Goal: Task Accomplishment & Management: Use online tool/utility

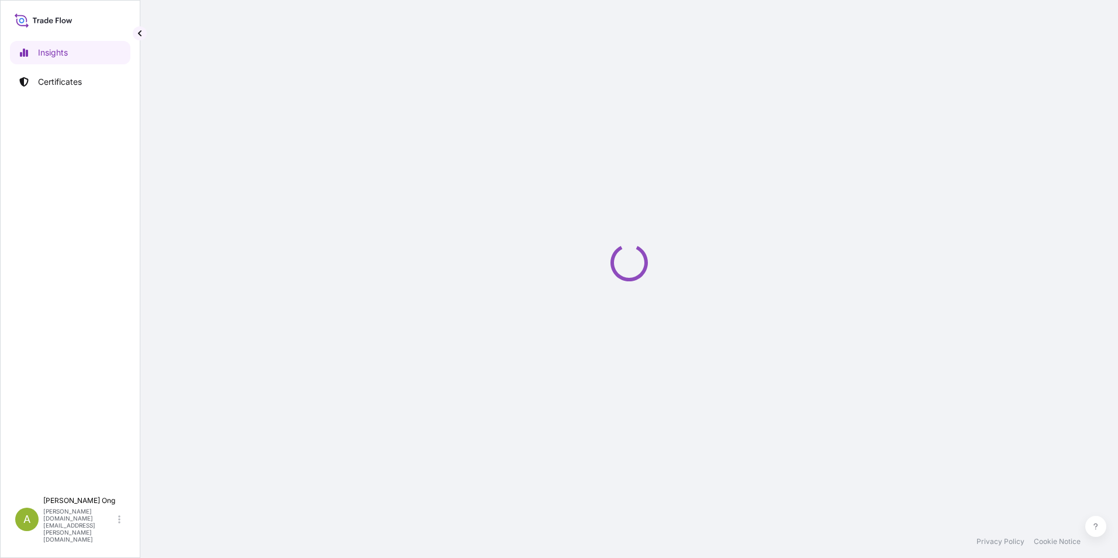
select select "2025"
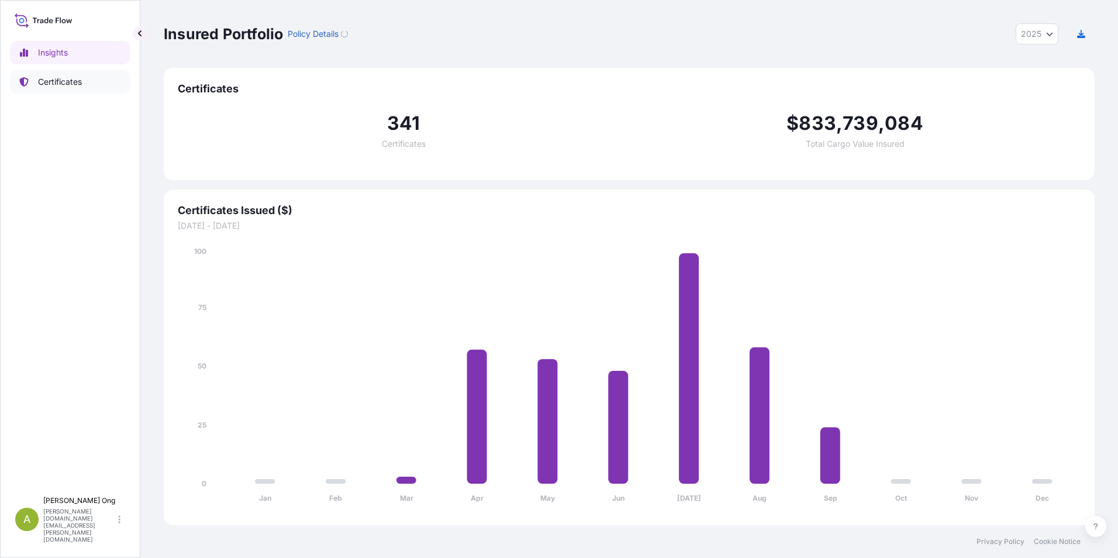
click at [63, 87] on p "Certificates" at bounding box center [60, 82] width 44 height 12
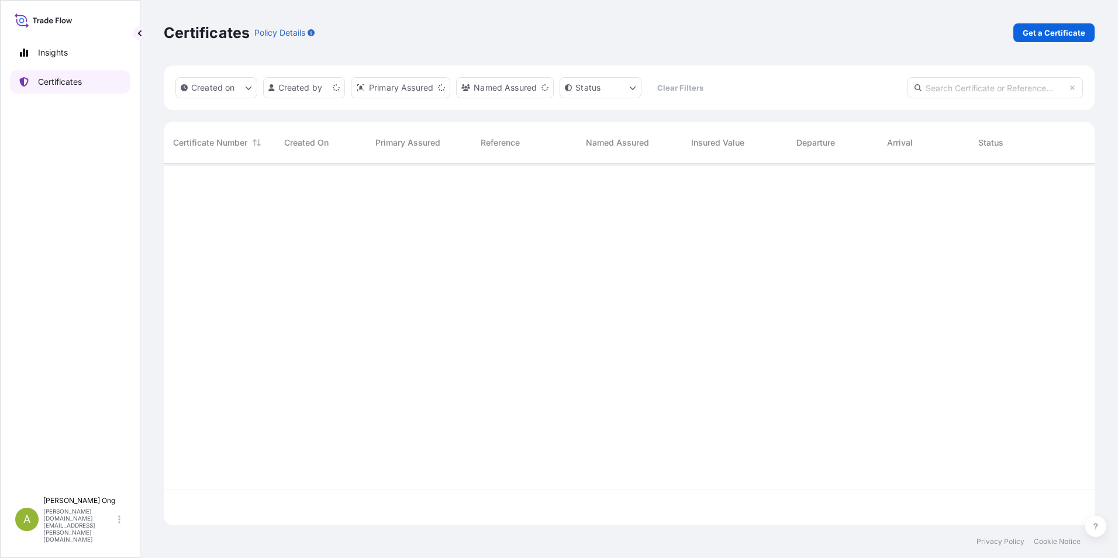
scroll to position [359, 922]
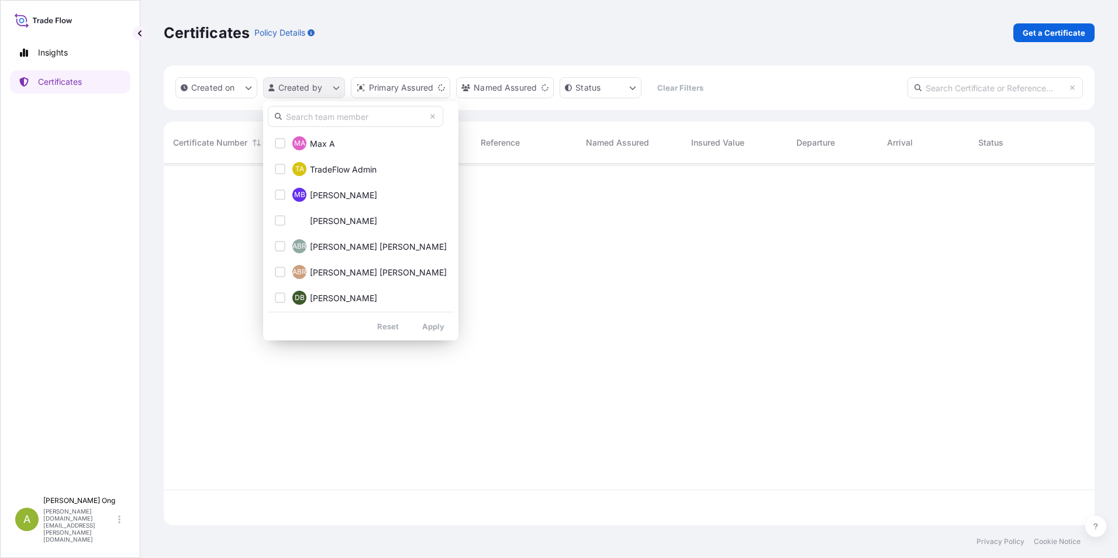
click at [336, 88] on html "Insights Certificates A [PERSON_NAME] [PERSON_NAME][DOMAIN_NAME][EMAIL_ADDRESS]…" at bounding box center [559, 279] width 1118 height 558
click at [322, 116] on input "text" at bounding box center [355, 116] width 175 height 21
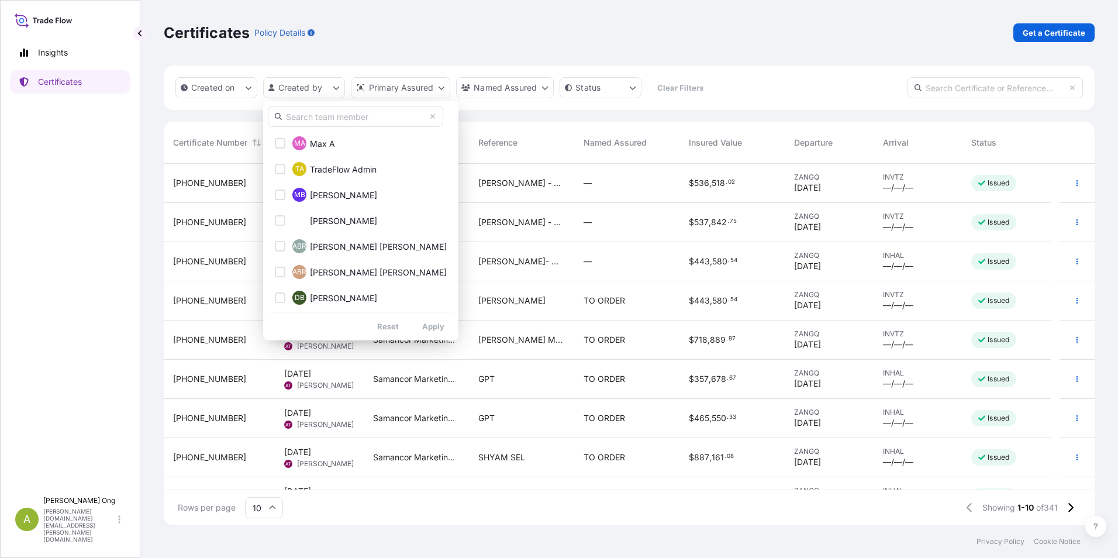
click at [339, 120] on input "text" at bounding box center [355, 116] width 175 height 21
type input "[PERSON_NAME]"
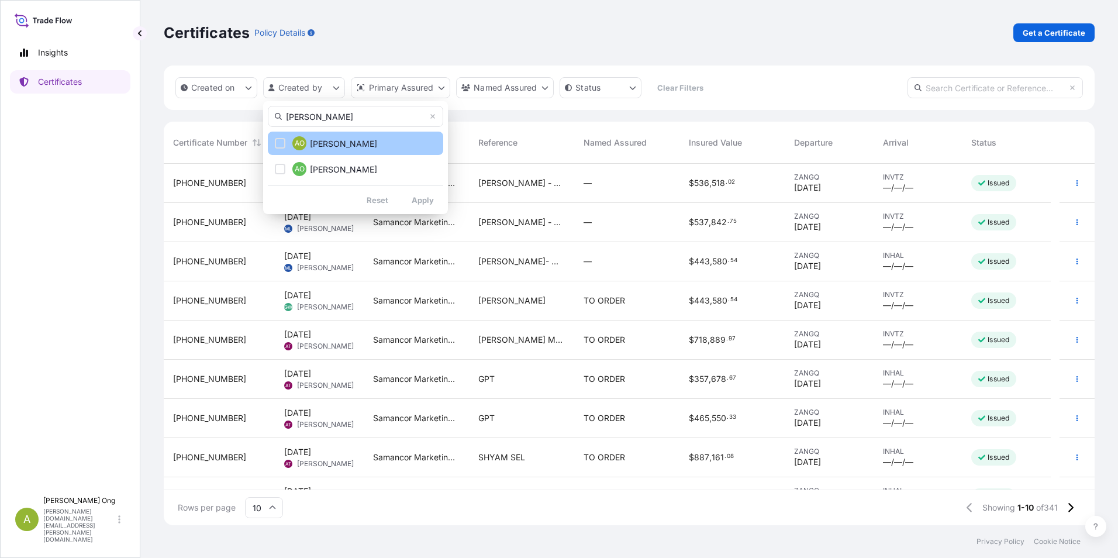
click at [353, 149] on button "AO [PERSON_NAME]" at bounding box center [355, 143] width 175 height 23
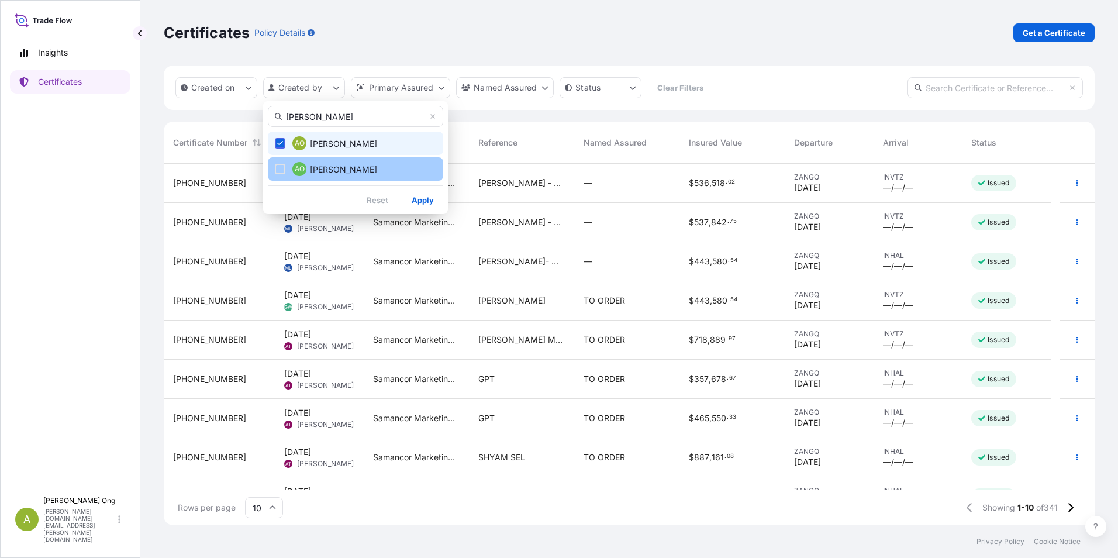
click at [301, 174] on span "AO" at bounding box center [300, 169] width 10 height 12
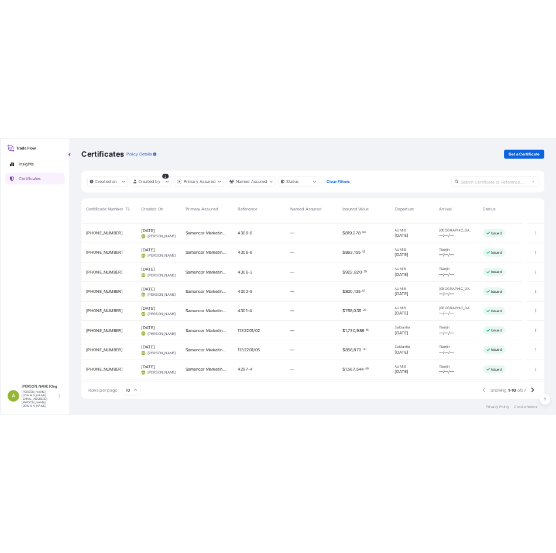
scroll to position [58, 0]
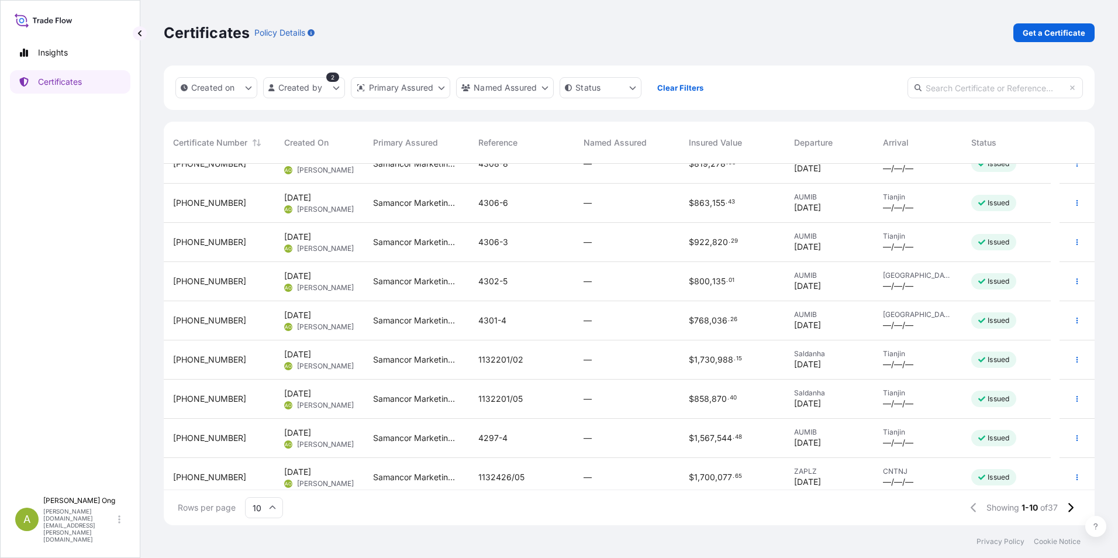
click at [503, 357] on span "1132201/02" at bounding box center [500, 360] width 45 height 12
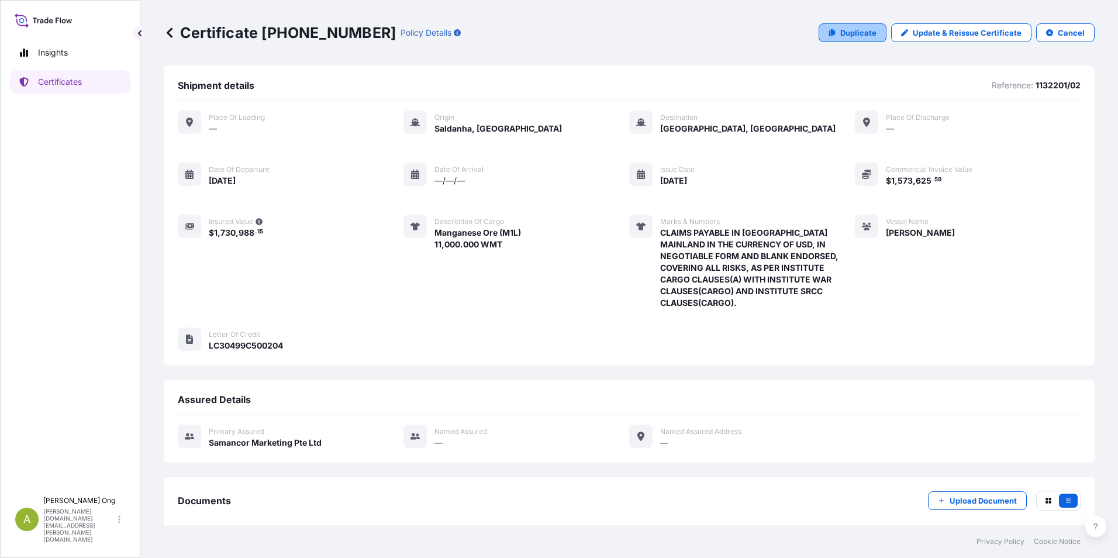
click at [845, 32] on p "Duplicate" at bounding box center [858, 33] width 36 height 12
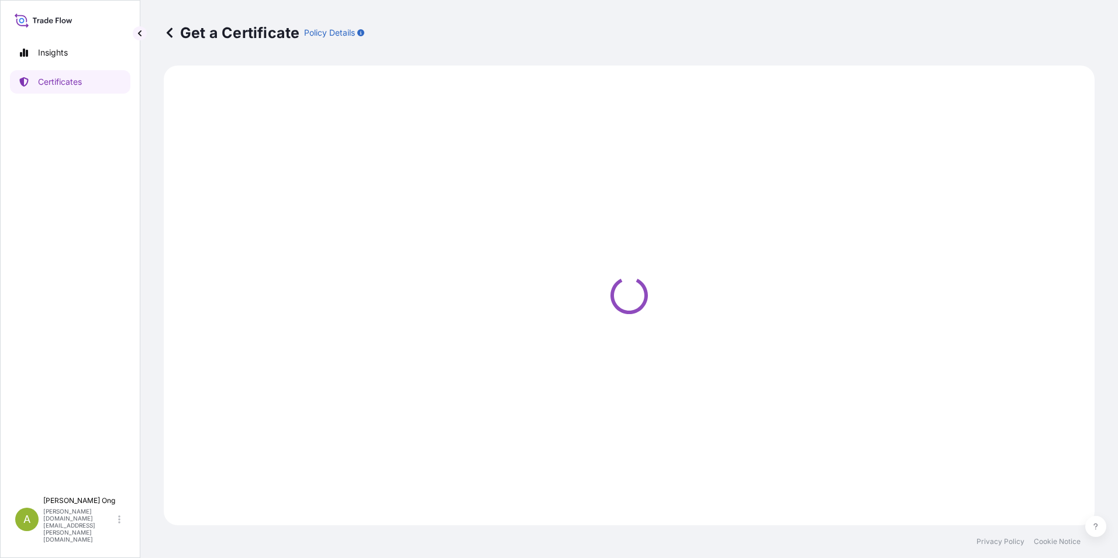
select select "Sea"
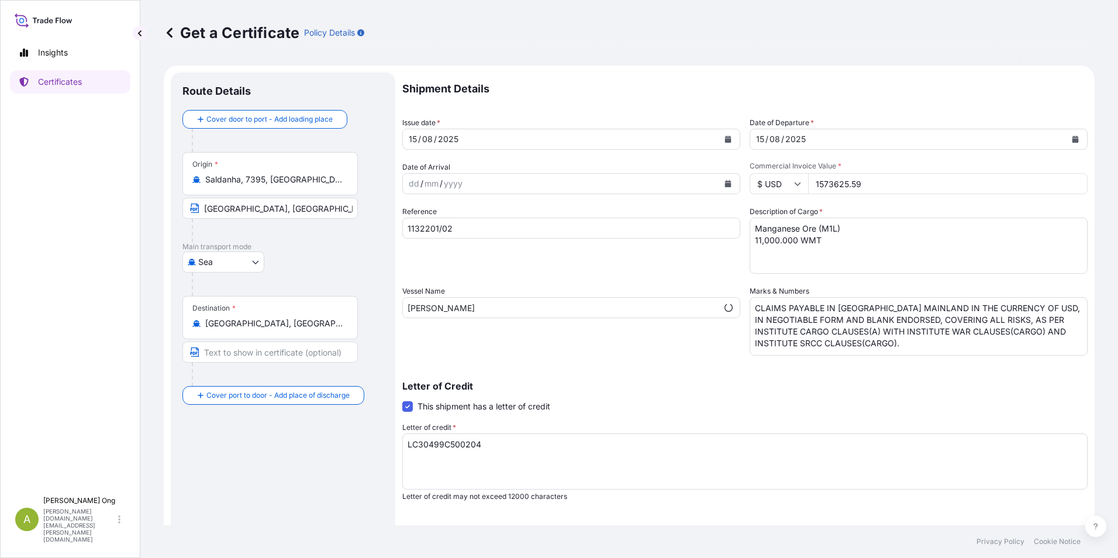
select select "31710"
click at [907, 75] on p "Shipment Details" at bounding box center [744, 89] width 685 height 33
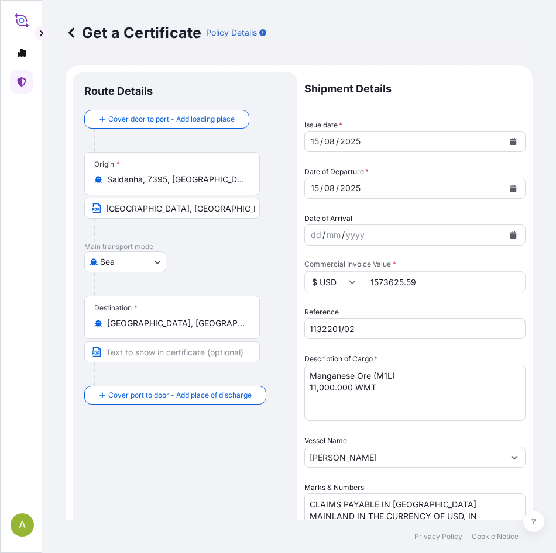
click at [509, 140] on button "Calendar" at bounding box center [513, 141] width 19 height 19
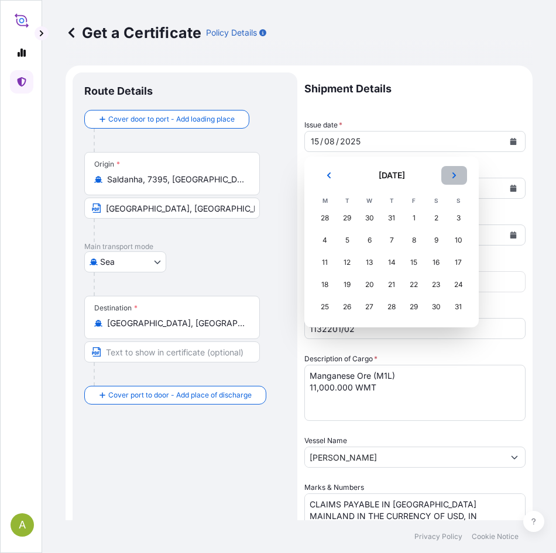
click at [451, 179] on button "Next" at bounding box center [454, 175] width 26 height 19
click at [397, 213] on div "4" at bounding box center [391, 218] width 21 height 21
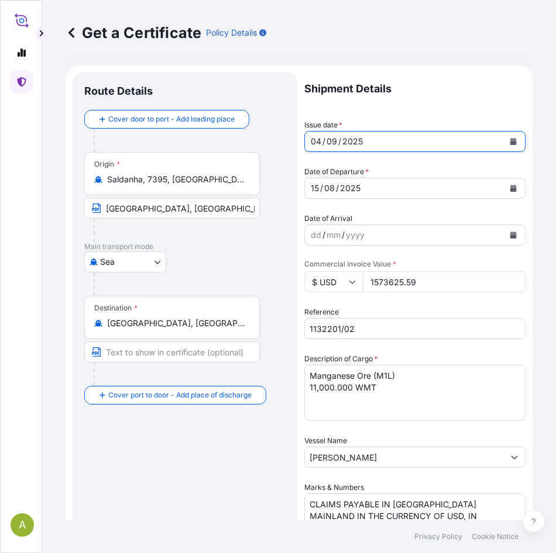
click at [510, 187] on icon "Calendar" at bounding box center [513, 188] width 6 height 7
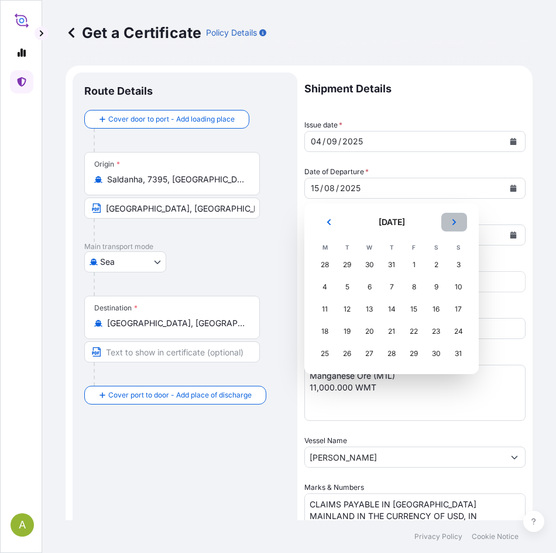
click at [457, 219] on button "Next" at bounding box center [454, 222] width 26 height 19
click at [394, 266] on div "4" at bounding box center [391, 264] width 21 height 21
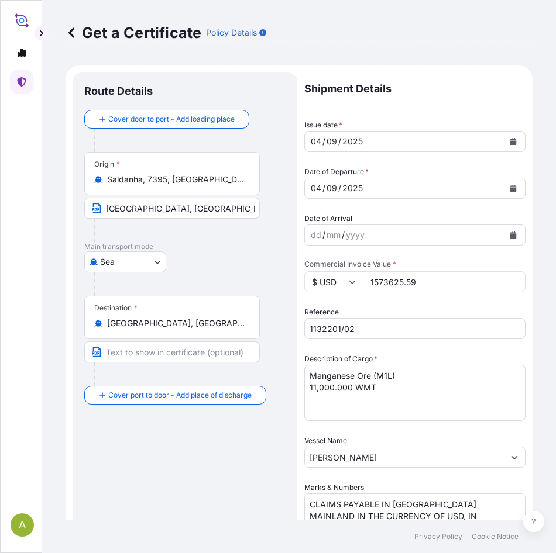
drag, startPoint x: 443, startPoint y: 281, endPoint x: 195, endPoint y: 275, distance: 248.1
click at [195, 275] on form "Route Details Cover door to port - Add loading place Place of loading Road / [G…" at bounding box center [299, 485] width 467 height 838
paste input "65596.8"
type input "1565596.89"
drag, startPoint x: 217, startPoint y: 326, endPoint x: 187, endPoint y: 323, distance: 30.0
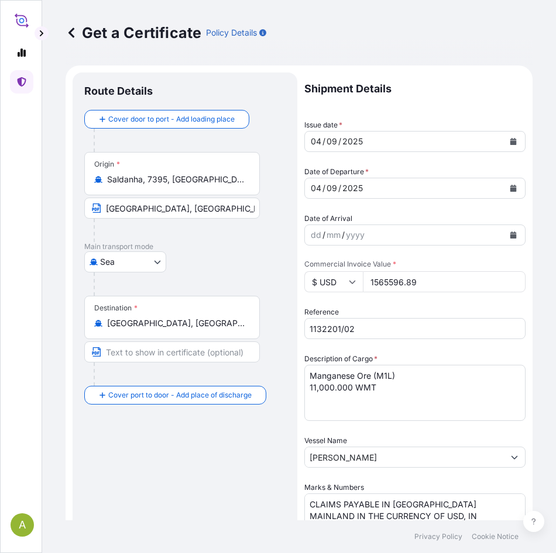
click at [187, 323] on form "Route Details Cover door to port - Add loading place Place of loading Road / [G…" at bounding box center [299, 485] width 467 height 838
paste input "429/04"
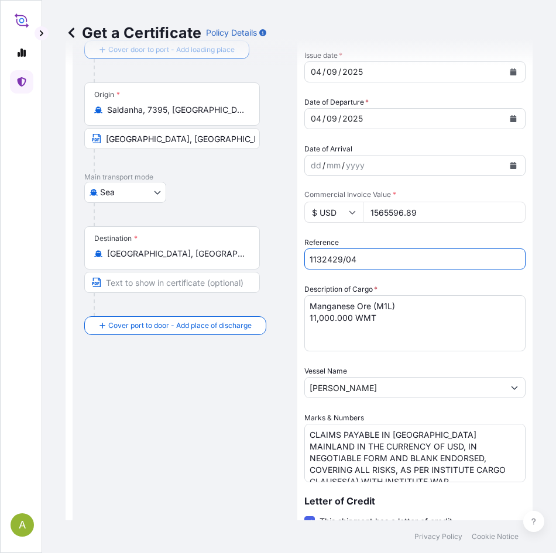
scroll to position [175, 0]
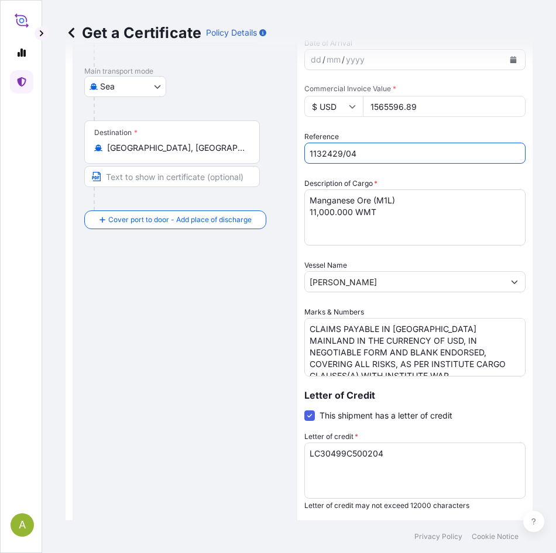
type input "1132429/04"
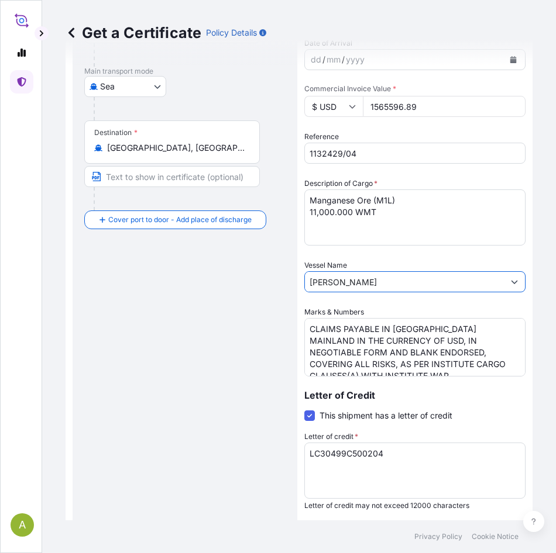
click at [35, 272] on div "A Get a Certificate Policy Details Route Details Cover door to port - Add loadi…" at bounding box center [278, 276] width 556 height 553
paste input "SUBR"
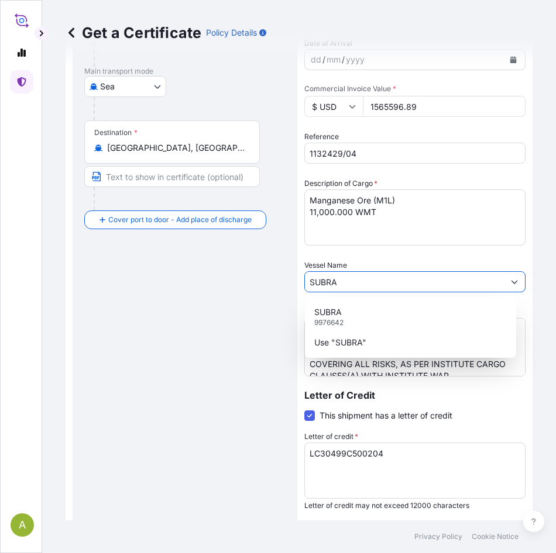
type input "SUBRA"
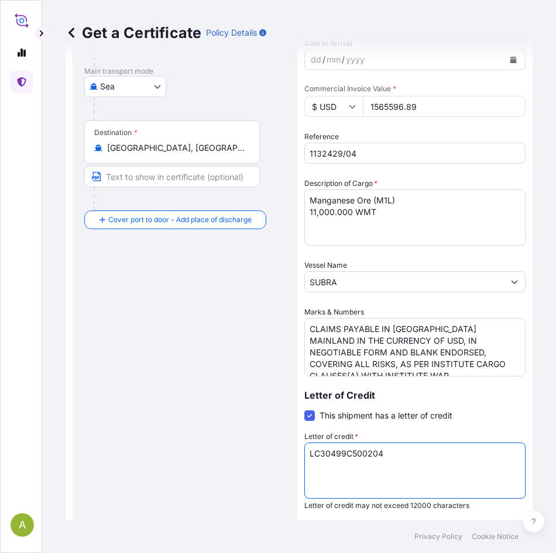
drag, startPoint x: 319, startPoint y: 451, endPoint x: 199, endPoint y: 440, distance: 120.4
click at [171, 441] on form "Route Details Cover door to port - Add loading place Place of loading Road / [G…" at bounding box center [299, 309] width 467 height 838
paste textarea "3"
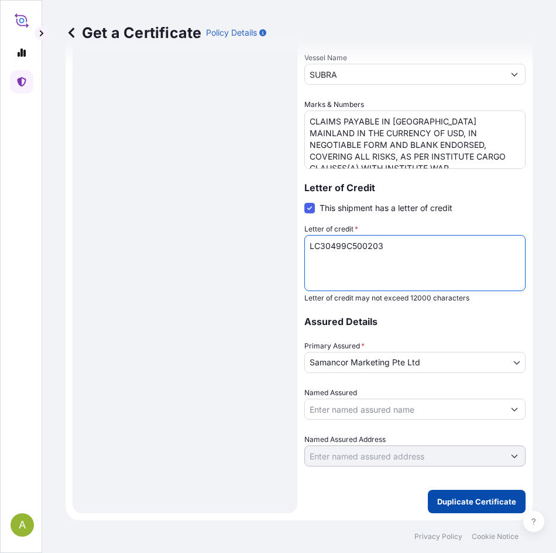
type textarea "LC30499C500203"
click at [478, 503] on p "Duplicate Certificate" at bounding box center [476, 502] width 79 height 12
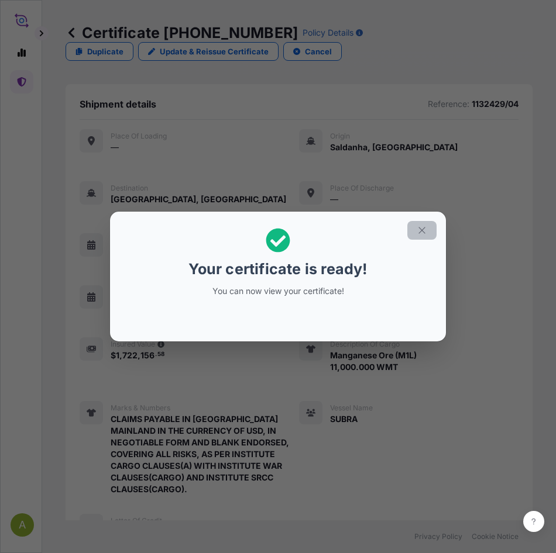
click at [422, 228] on icon "button" at bounding box center [421, 230] width 11 height 11
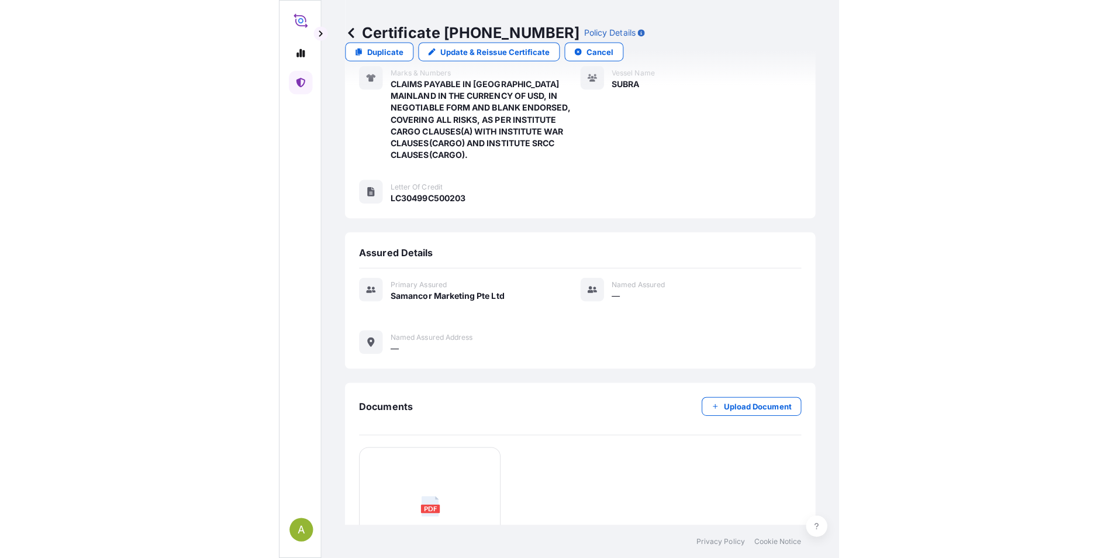
scroll to position [436, 0]
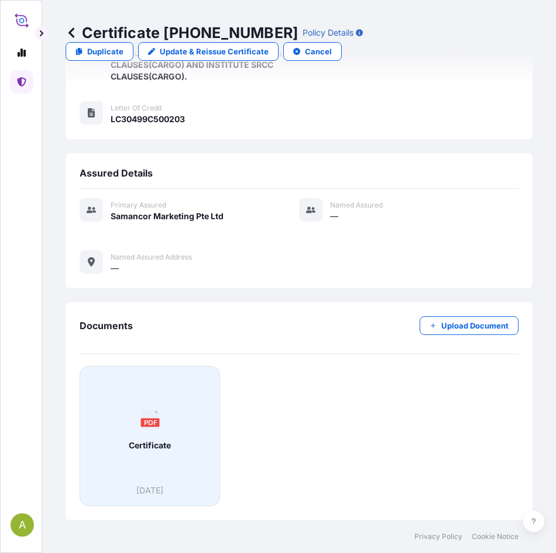
click at [150, 438] on div "PDF Certificate" at bounding box center [149, 430] width 120 height 109
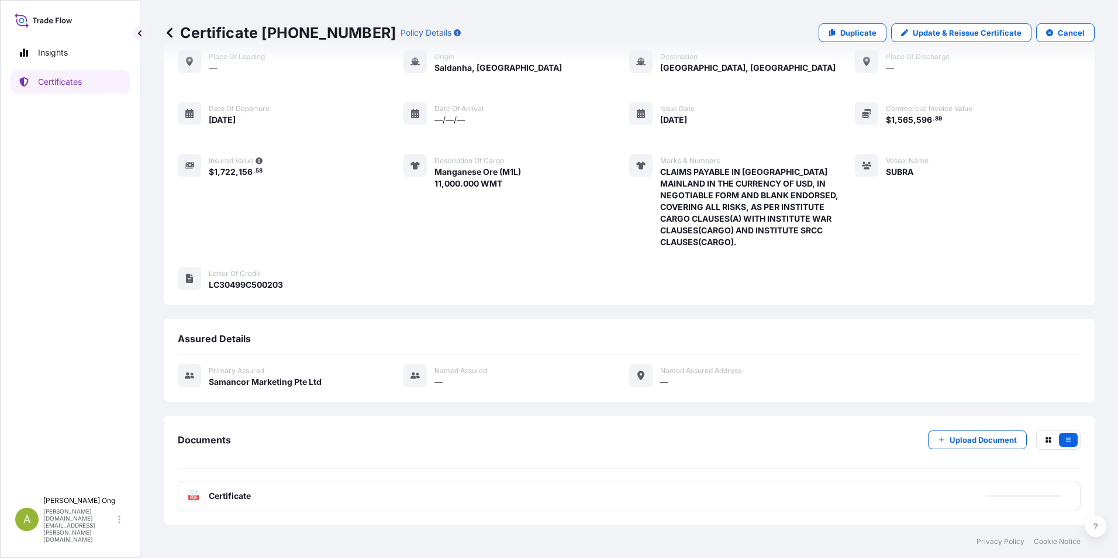
scroll to position [73, 0]
